Goal: Information Seeking & Learning: Check status

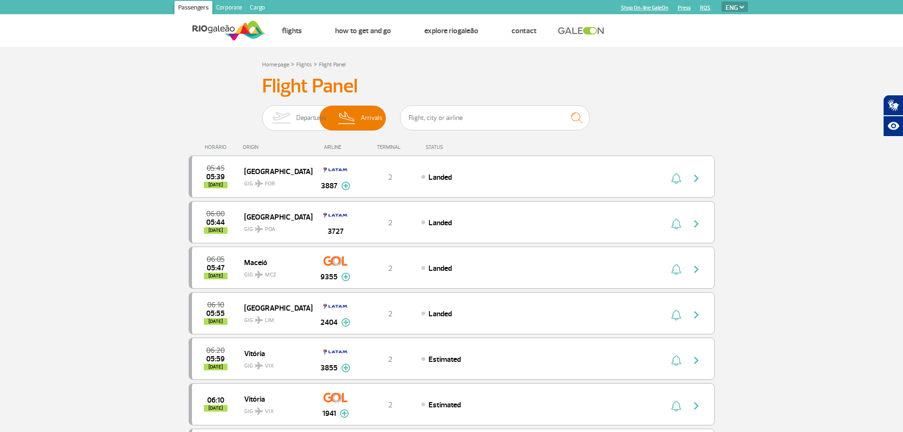
select select "en"
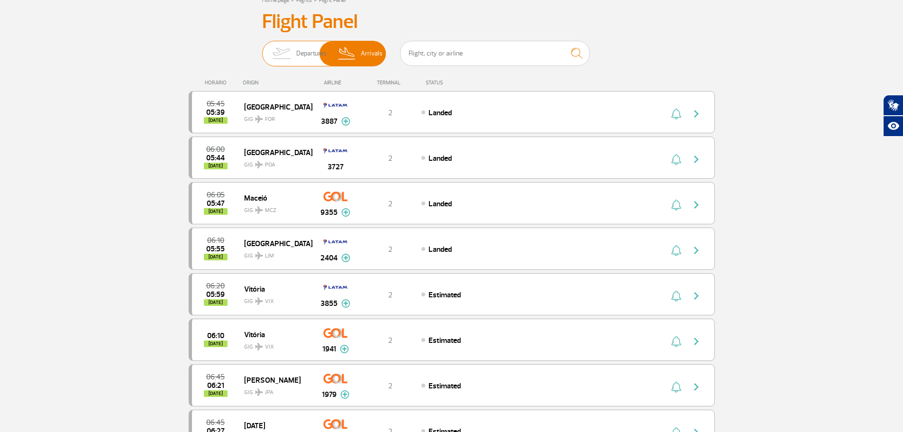
click at [292, 49] on img at bounding box center [281, 53] width 30 height 25
click at [262, 49] on input "Departures Arrivals" at bounding box center [262, 49] width 0 height 0
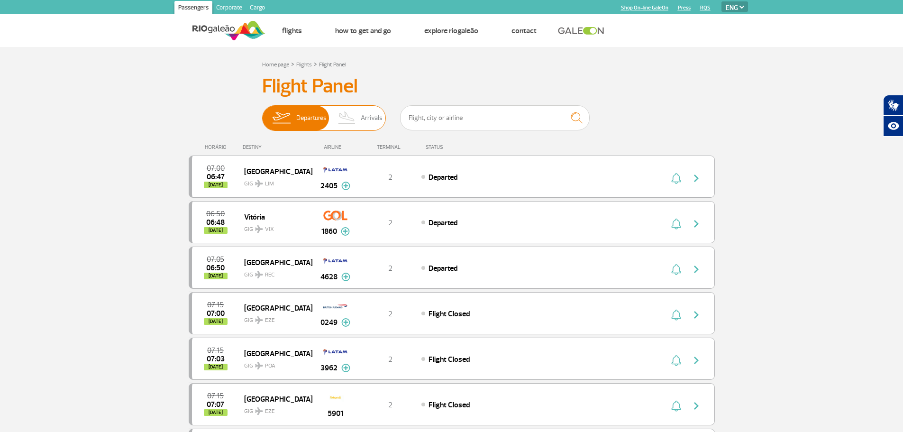
click at [360, 113] on img at bounding box center [347, 118] width 28 height 25
click at [262, 113] on input "Departures Arrivals" at bounding box center [262, 113] width 0 height 0
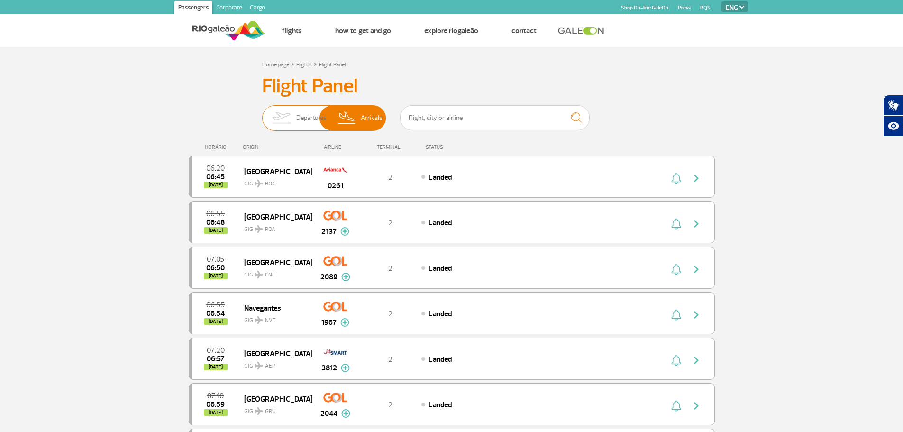
click at [358, 117] on img at bounding box center [347, 118] width 28 height 25
click at [262, 113] on input "Departures Arrivals" at bounding box center [262, 113] width 0 height 0
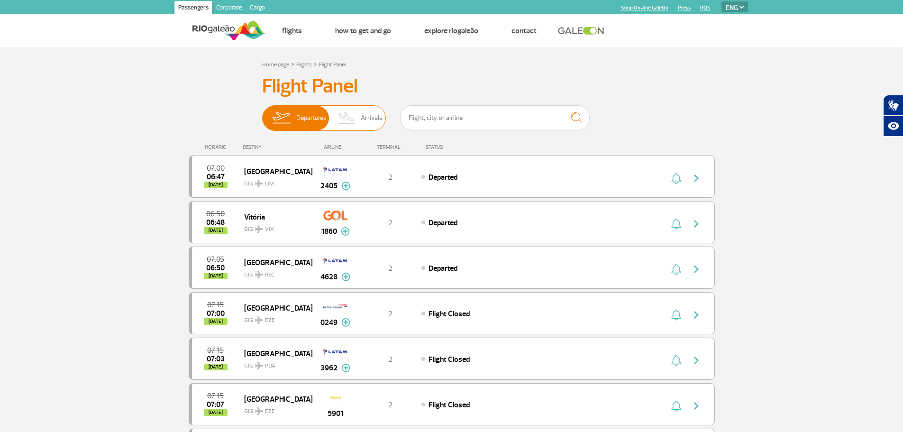
click at [358, 117] on img at bounding box center [347, 118] width 28 height 25
click at [262, 113] on input "Departures Arrivals" at bounding box center [262, 113] width 0 height 0
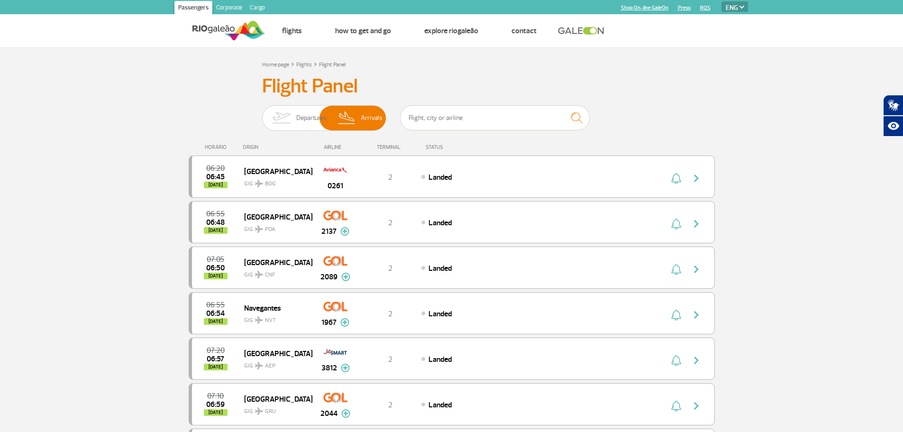
drag, startPoint x: 889, startPoint y: 4, endPoint x: 493, endPoint y: 13, distance: 396.4
click at [520, 81] on h3 "Flight Panel" at bounding box center [451, 86] width 379 height 24
